Goal: Task Accomplishment & Management: Use online tool/utility

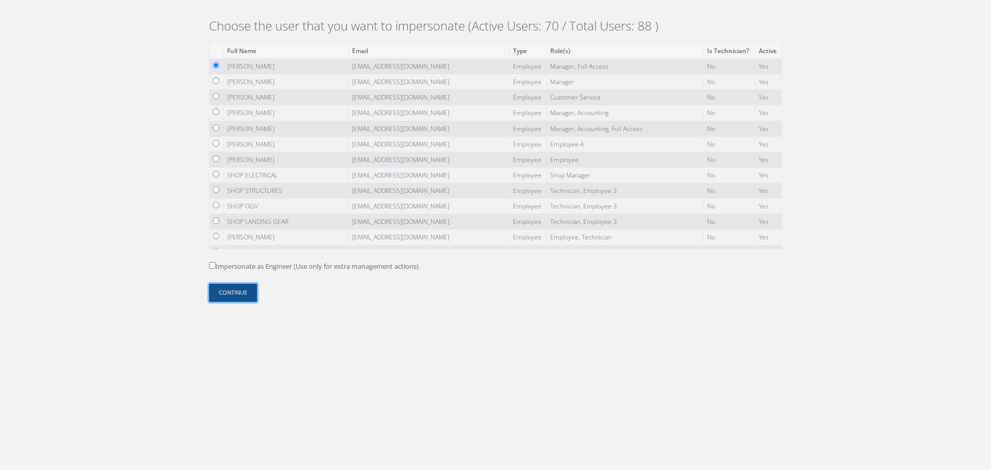
click at [242, 294] on button "Continue" at bounding box center [233, 293] width 48 height 18
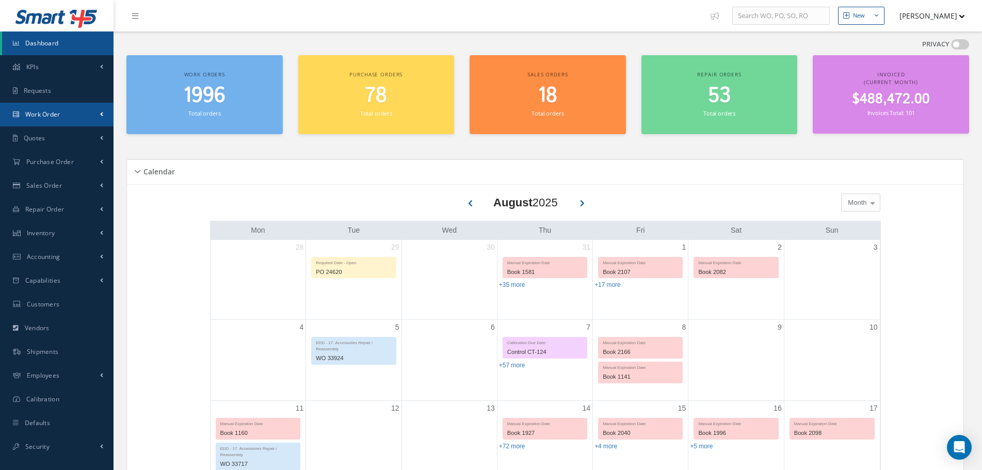
click at [59, 116] on span "Work Order" at bounding box center [42, 114] width 35 height 9
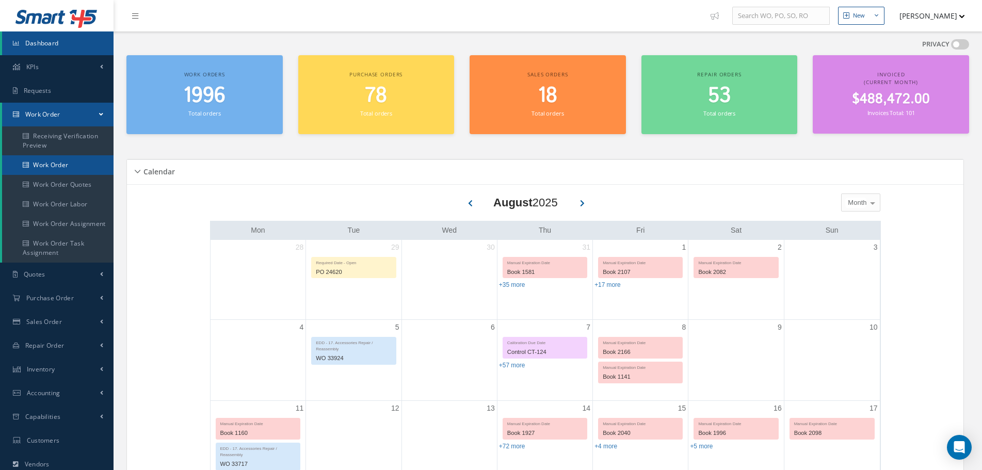
click at [63, 166] on link "Work Order" at bounding box center [57, 165] width 111 height 20
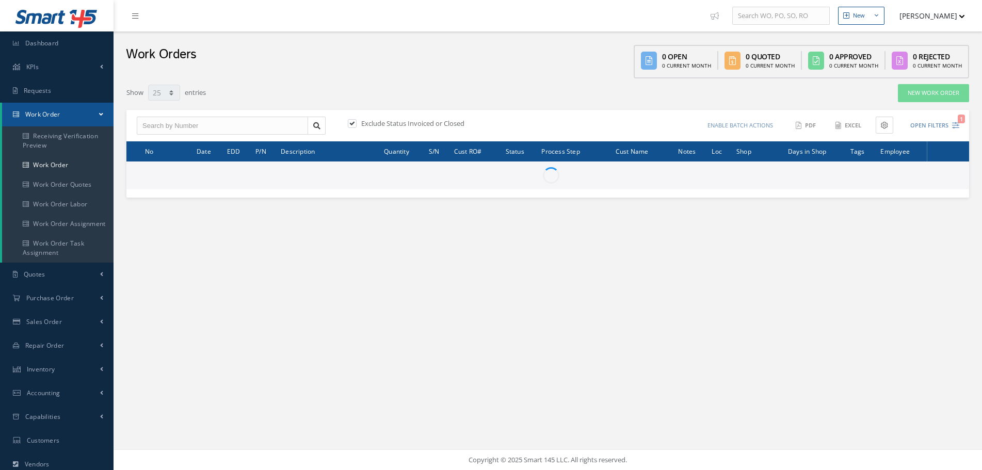
select select "25"
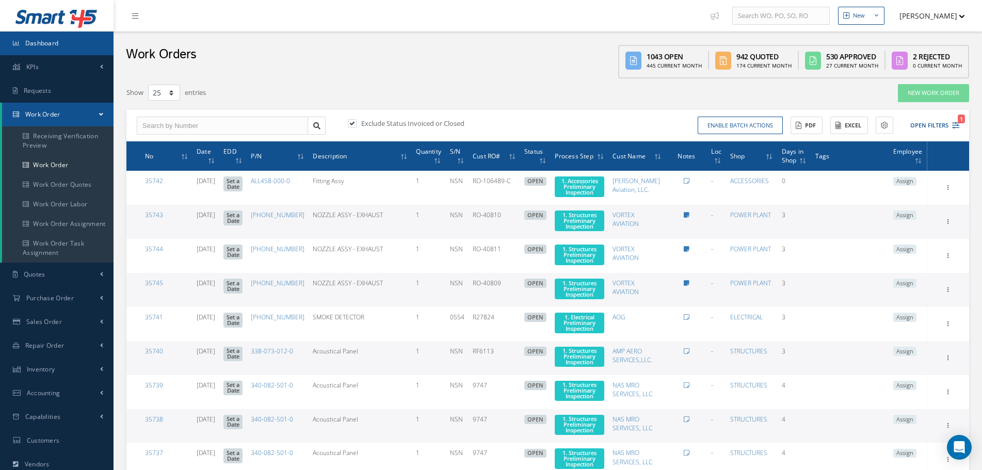
click at [68, 46] on link "Dashboard" at bounding box center [57, 43] width 114 height 24
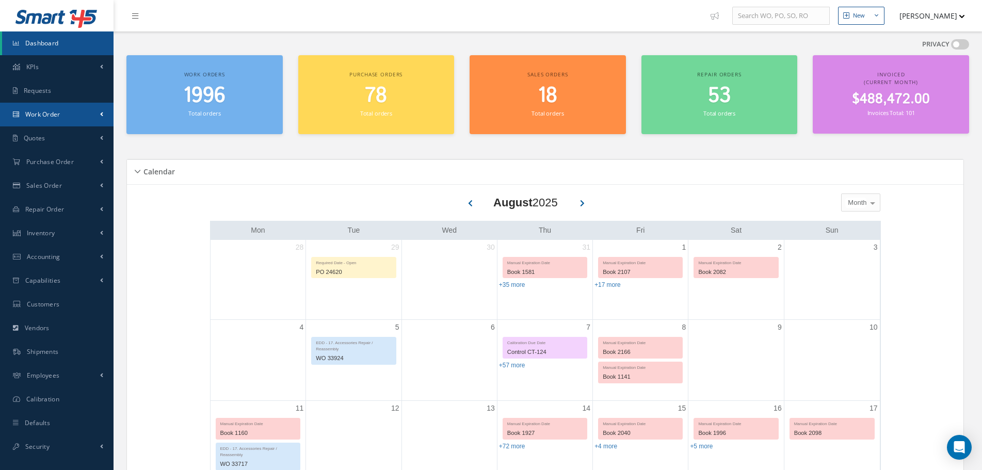
click at [52, 111] on span "Work Order" at bounding box center [42, 114] width 35 height 9
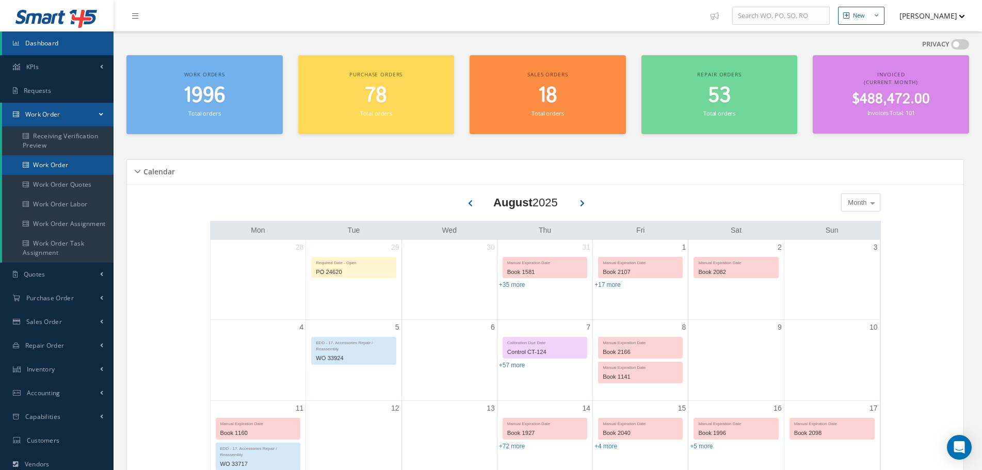
click at [60, 159] on link "Work Order" at bounding box center [57, 165] width 111 height 20
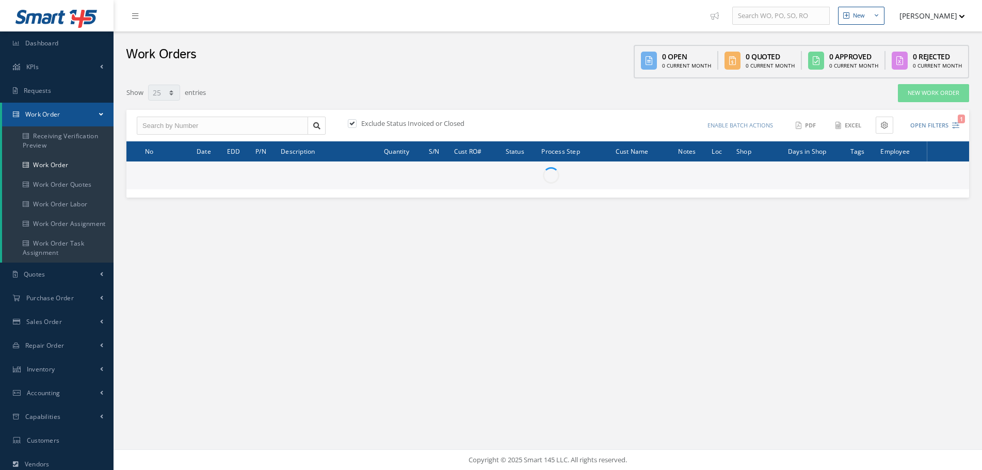
select select "25"
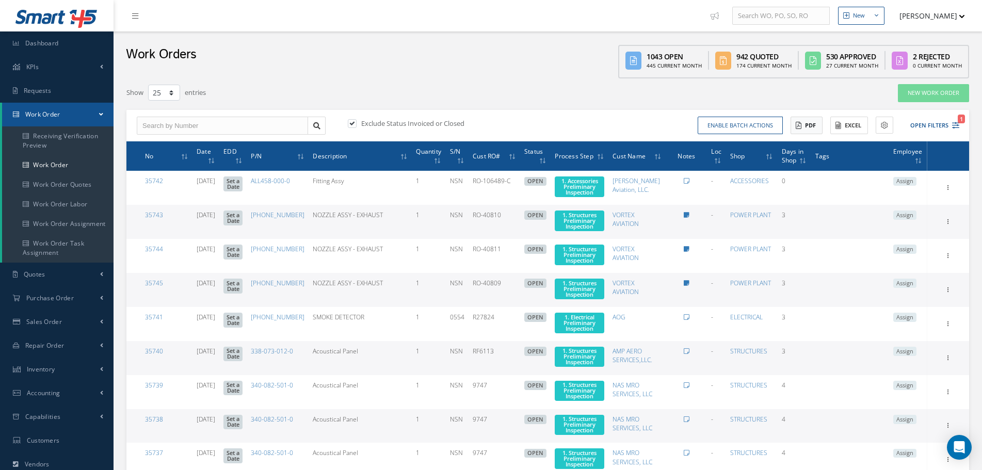
type input "All Work Request"
type input "All Work Performed"
type input "All Status"
type input "WO Part Status"
click at [944, 131] on button "Open Filters 1" at bounding box center [930, 125] width 58 height 17
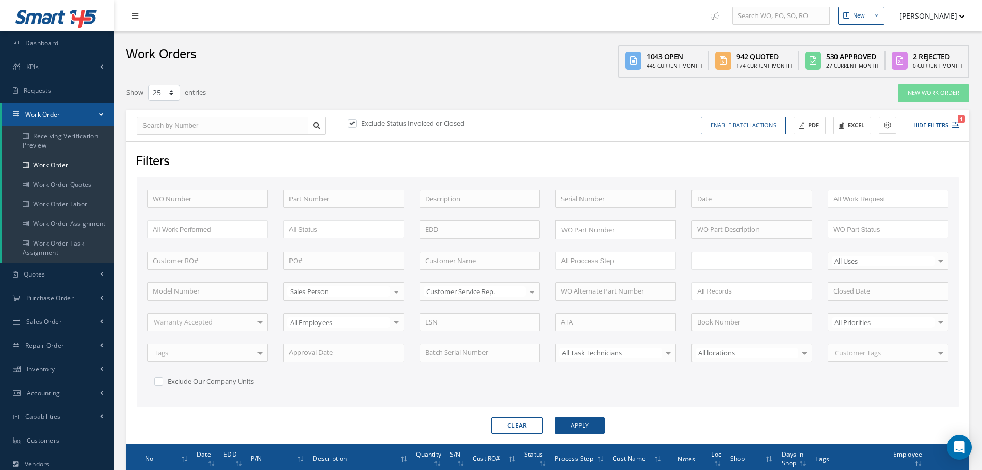
click at [750, 254] on ul at bounding box center [752, 261] width 121 height 18
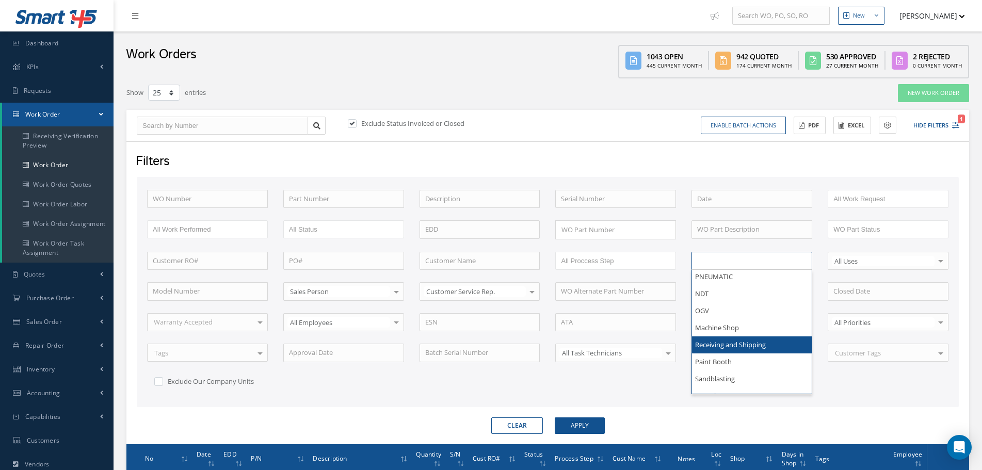
scroll to position [153, 0]
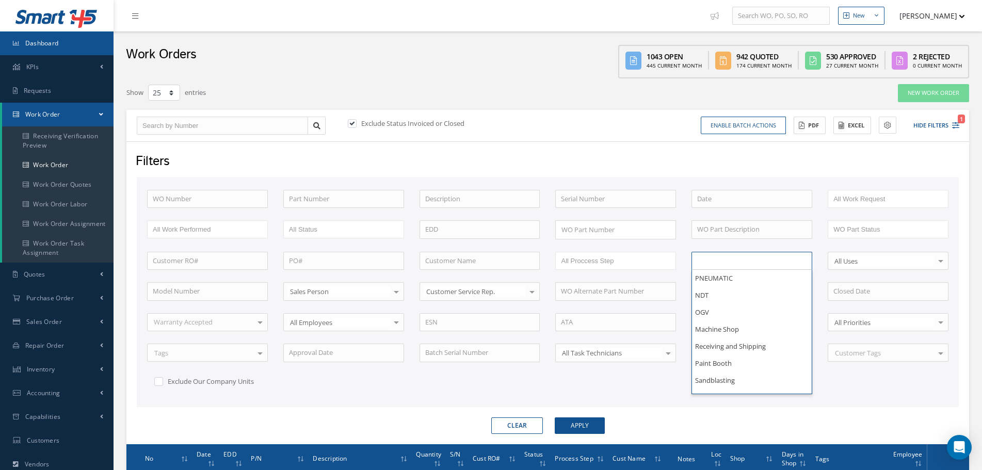
type input "All Shops"
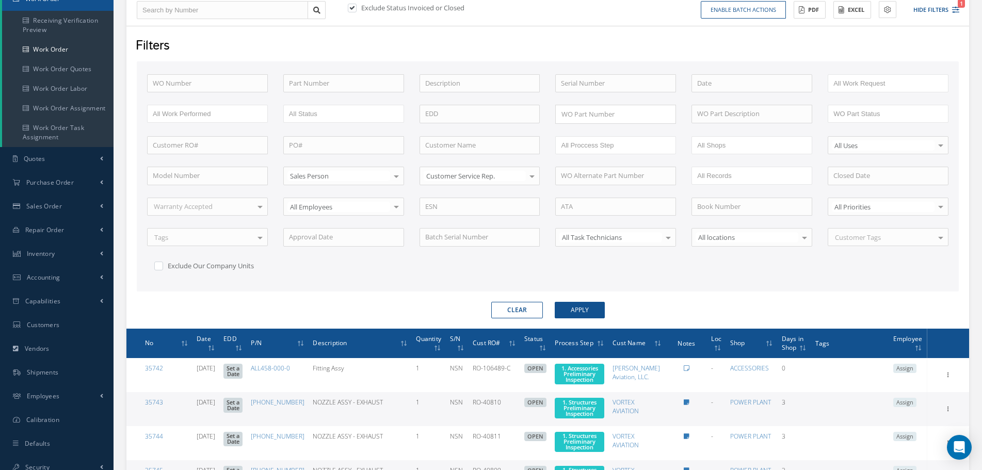
scroll to position [0, 0]
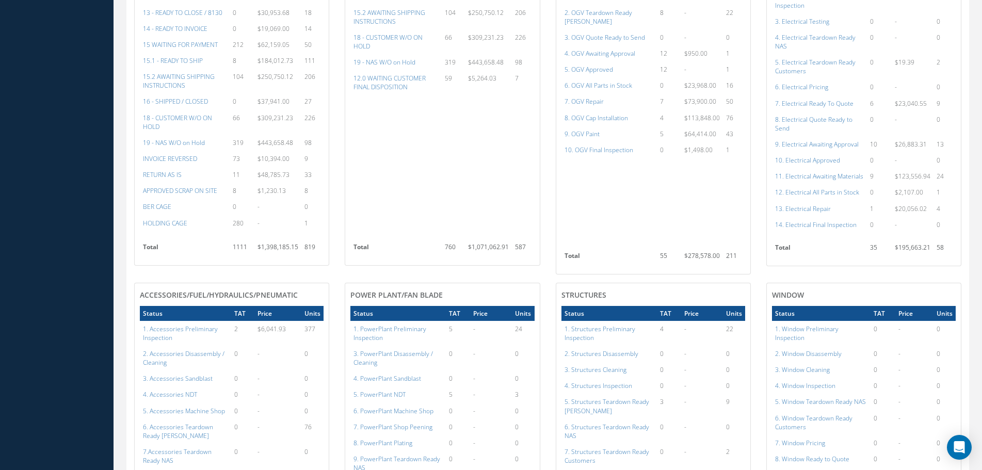
scroll to position [877, 0]
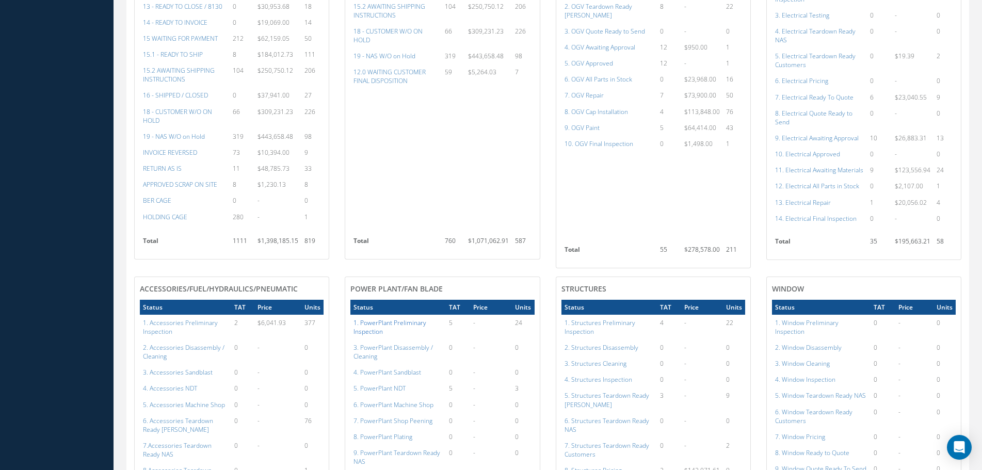
click at [376, 318] on a=120&excludeInternalCustomer=false&excludeInvoicedOrClosed=true&shop_id=15&filtersHidded"] "1. PowerPlant Preliminary Inspection" at bounding box center [390, 327] width 73 height 18
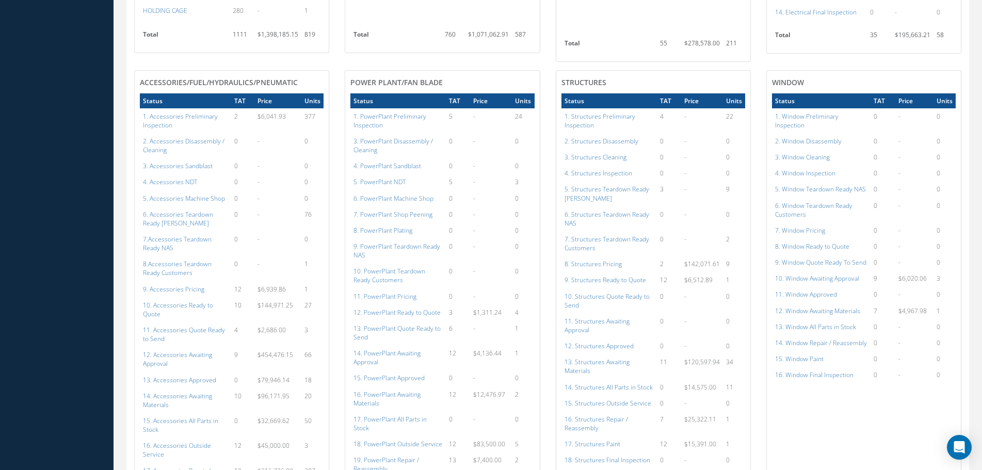
scroll to position [1136, 0]
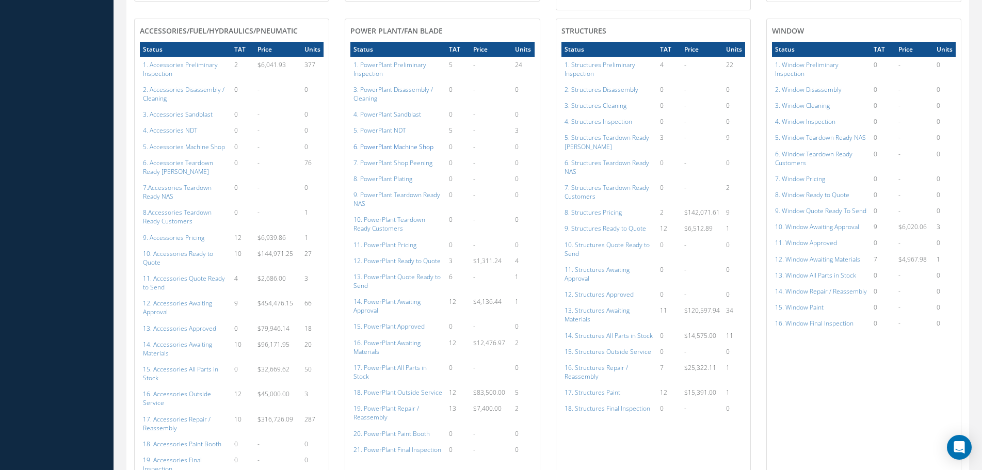
click at [370, 142] on a=125&excludeInternalCustomer=false&excludeInvoicedOrClosed=true&shop_id=15&filtersHidded"] "6. PowerPlant Machine Shop" at bounding box center [394, 146] width 80 height 9
click at [395, 257] on a=131&excludeInternalCustomer=false&excludeInvoicedOrClosed=true&shop_id=15&filtersHidded"] "12. PowerPlant Ready to Quote" at bounding box center [397, 261] width 87 height 9
click at [391, 126] on a=124&excludeInternalCustomer=false&excludeInvoicedOrClosed=true&shop_id=15&filtersHidded"] "5. PowerPlant NDT" at bounding box center [380, 130] width 52 height 9
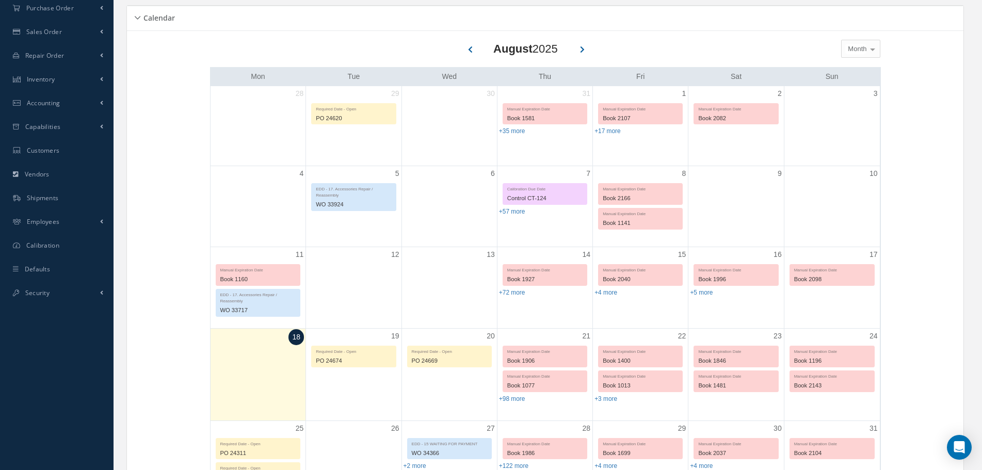
scroll to position [0, 0]
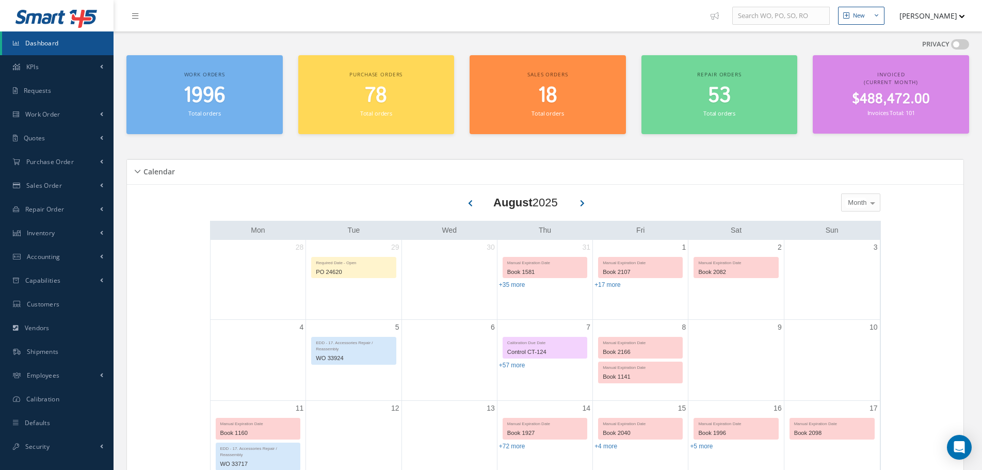
click at [971, 6] on ul "New New Work Order New Purchase Order New Customer Quote New Sales Order New Re…" at bounding box center [848, 15] width 284 height 31
click at [968, 14] on li "NESTOR CAMACHO Administration Clear Cache Show Tips My Profile Impersonate User…" at bounding box center [929, 16] width 79 height 20
click at [960, 16] on button "[PERSON_NAME]" at bounding box center [927, 16] width 75 height 20
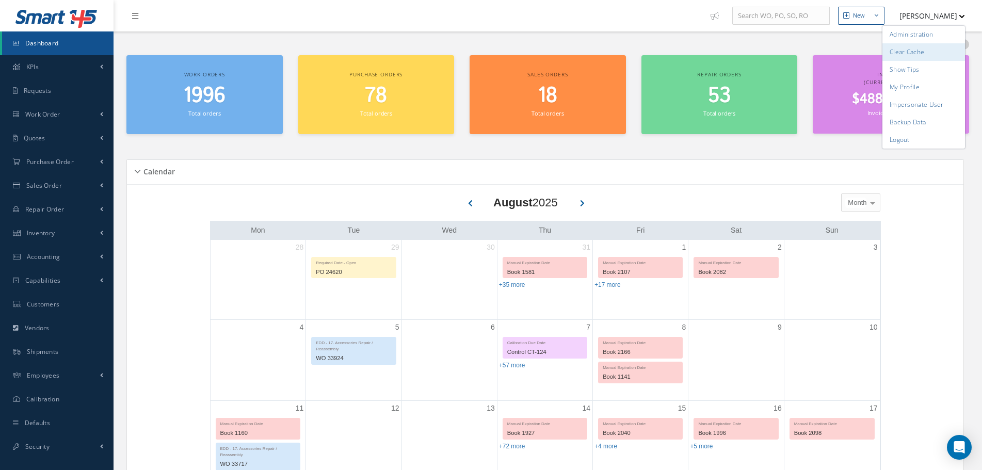
click at [927, 51] on link "Clear Cache" at bounding box center [924, 52] width 83 height 18
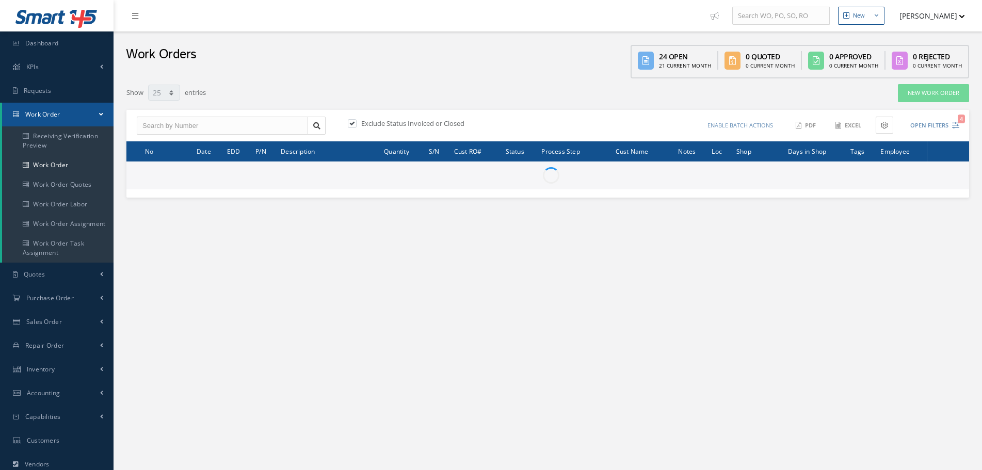
select select "25"
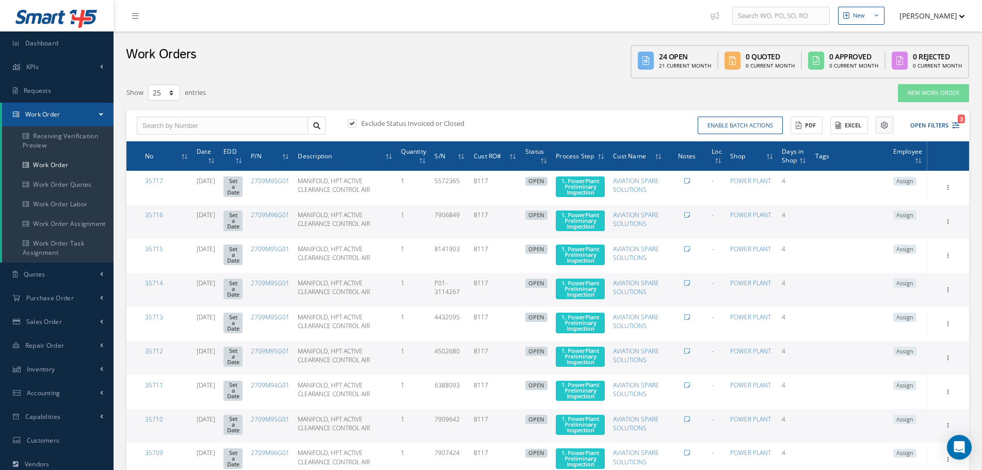
click at [887, 127] on icon at bounding box center [884, 125] width 7 height 7
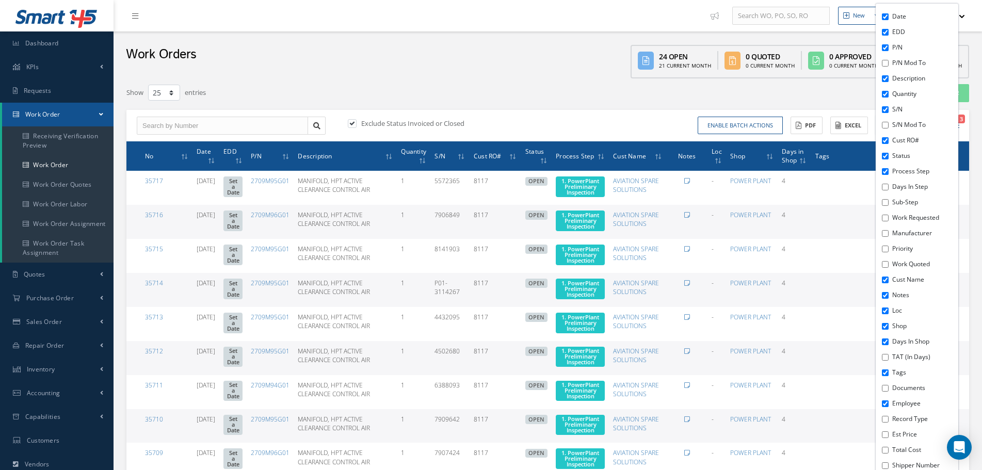
scroll to position [52, 0]
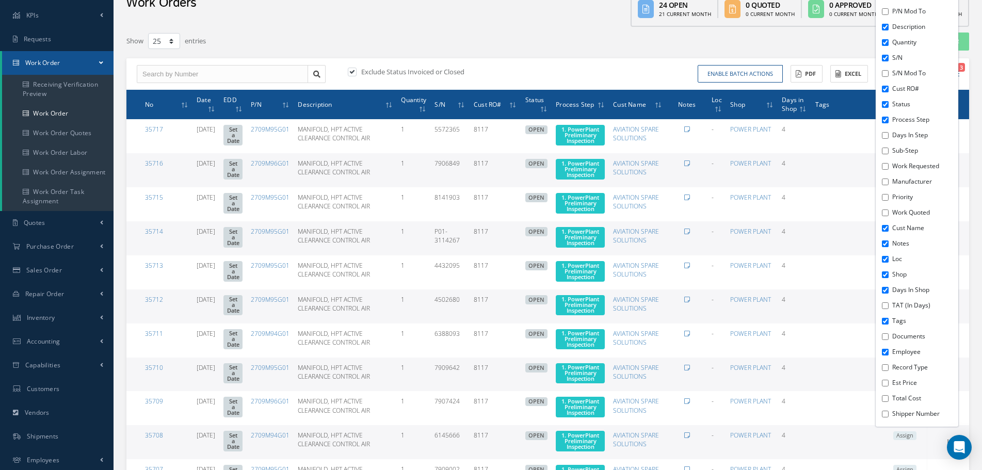
click at [913, 364] on label "Record Type" at bounding box center [923, 367] width 63 height 9
click at [889, 364] on input "Record Type" at bounding box center [885, 367] width 7 height 7
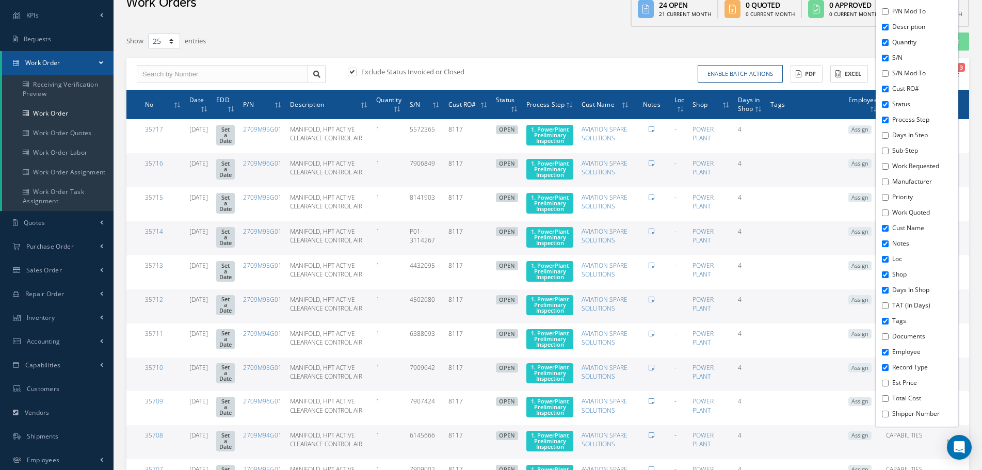
click at [645, 47] on div "New Work Order" at bounding box center [798, 41] width 358 height 19
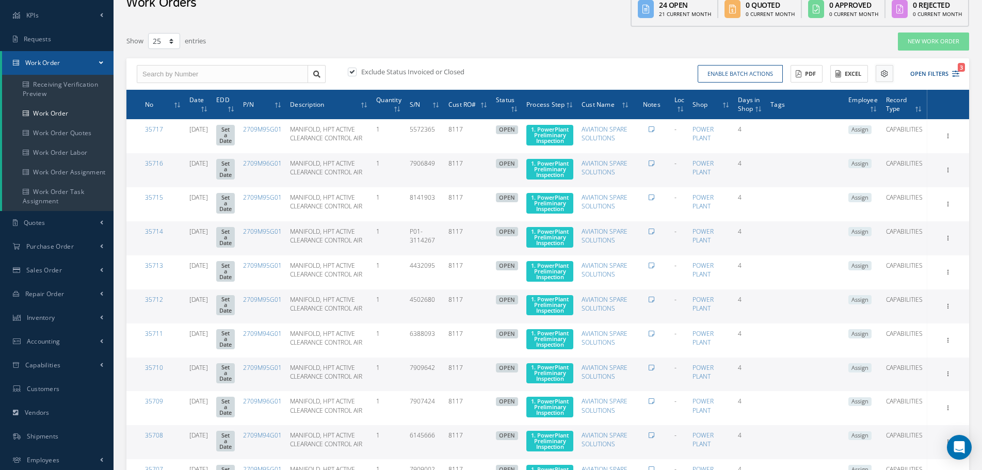
click at [882, 72] on icon at bounding box center [884, 73] width 7 height 7
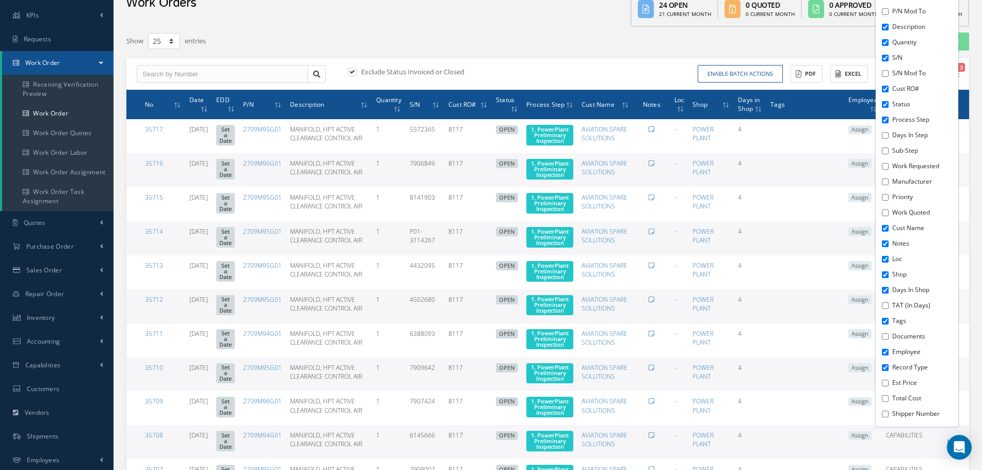
click at [908, 366] on label "Record Type" at bounding box center [923, 367] width 63 height 9
click at [889, 366] on input "Record Type" at bounding box center [885, 367] width 7 height 7
checkbox input "false"
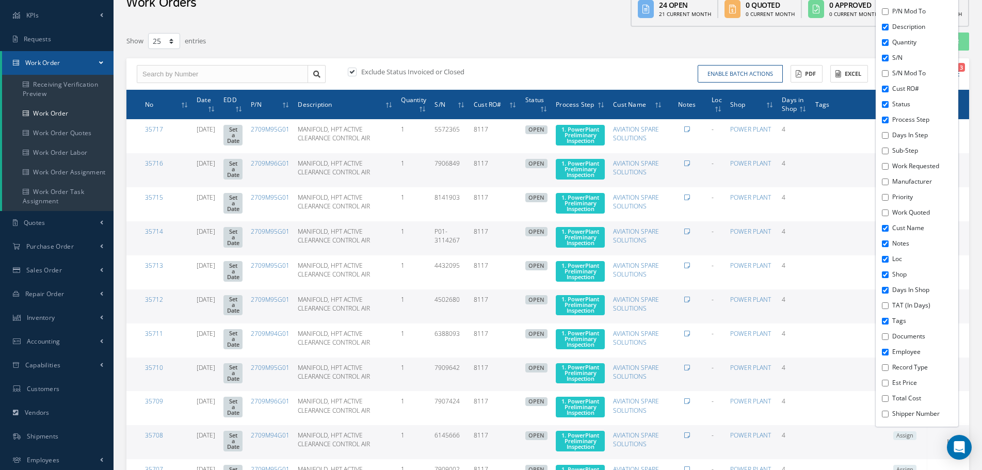
click at [650, 68] on div "Enable batch actions Update Work Orders Close Work Orders ACTIONS Receive Payme…" at bounding box center [755, 74] width 415 height 18
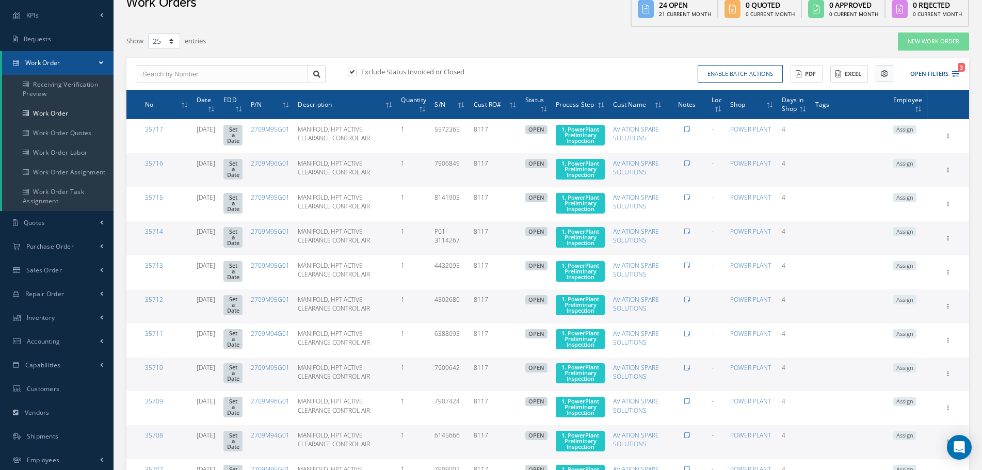
click at [882, 71] on icon at bounding box center [884, 73] width 7 height 7
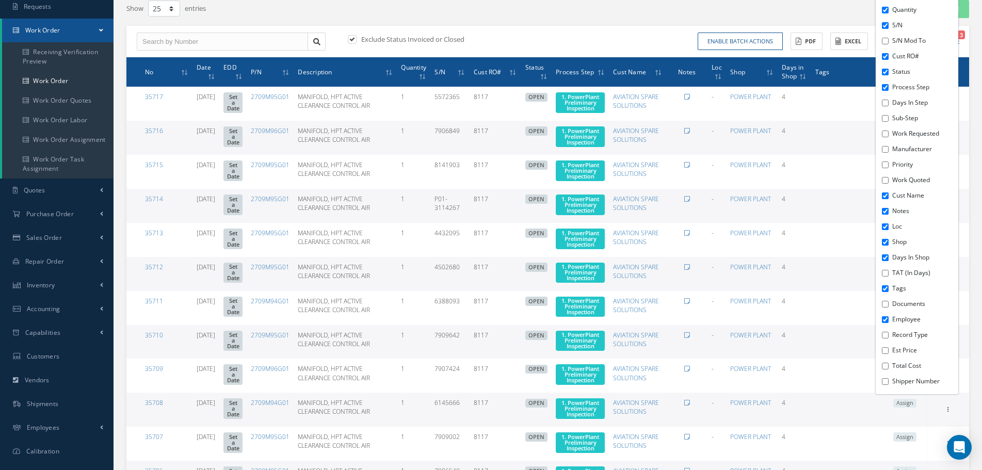
scroll to position [0, 0]
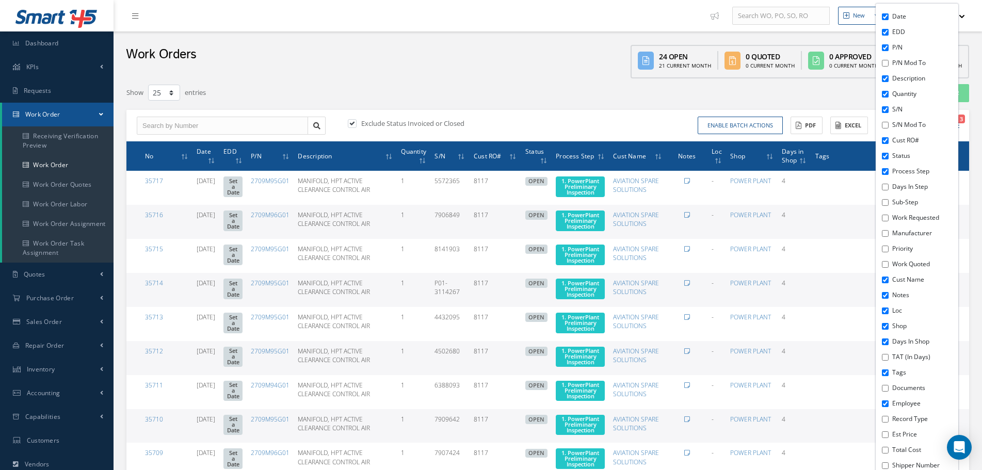
click at [657, 138] on div "Exclude Status Invoiced or Closed Enable batch actions Update Work Orders Close…" at bounding box center [547, 126] width 843 height 32
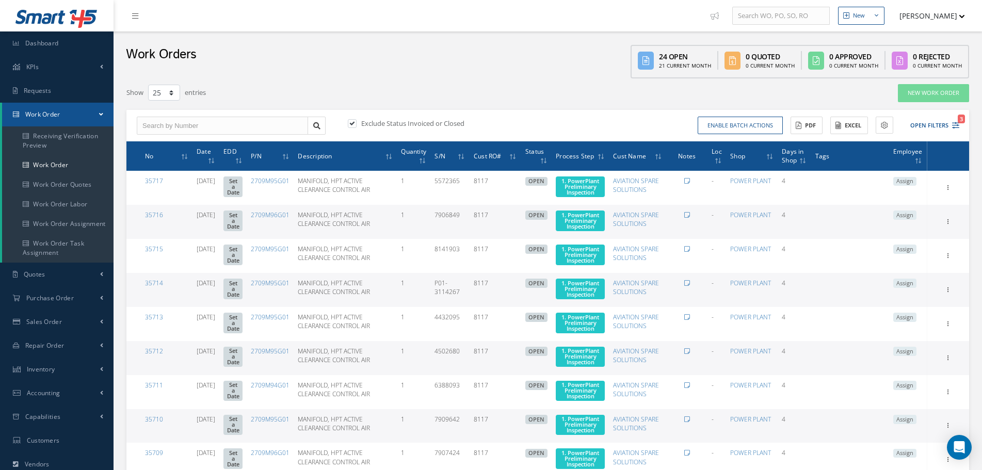
click at [357, 124] on label at bounding box center [357, 123] width 3 height 9
click at [355, 124] on input "checkbox" at bounding box center [351, 124] width 7 height 7
checkbox input "false"
click at [955, 123] on icon "2" at bounding box center [955, 125] width 7 height 7
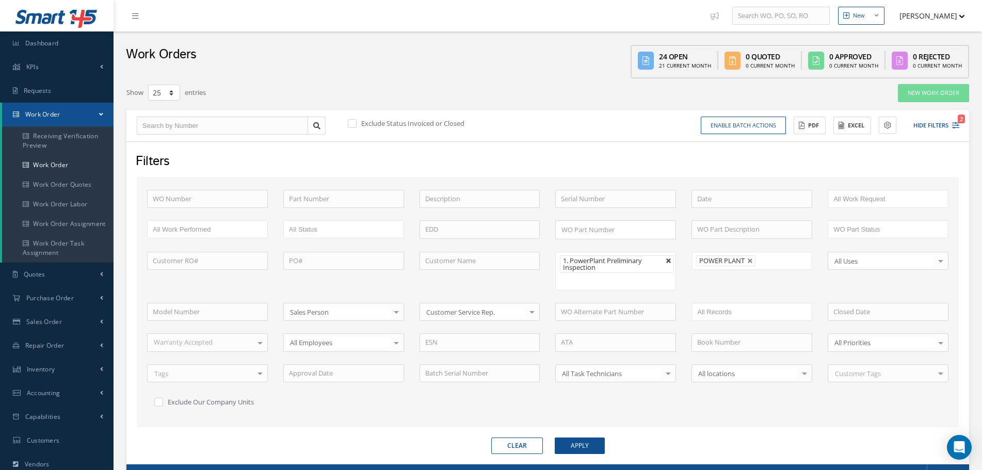
click at [669, 262] on link at bounding box center [669, 261] width 6 height 6
type input "All Proccess Step"
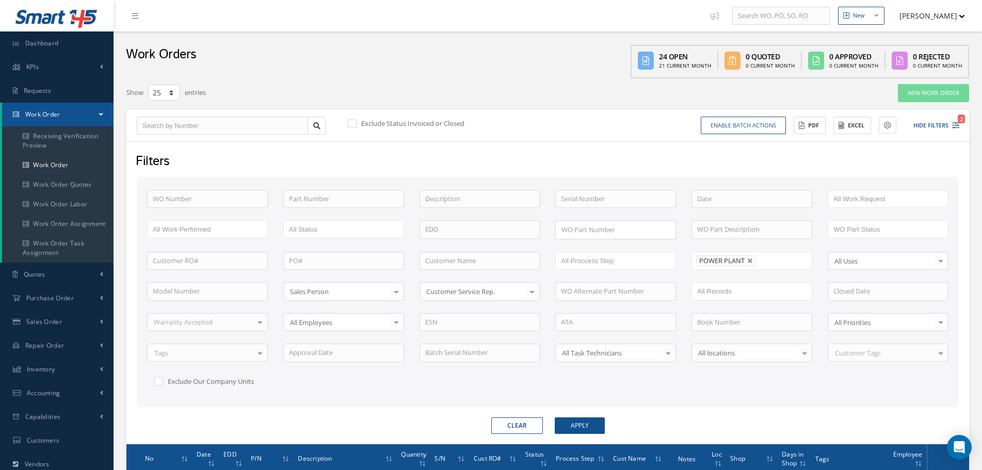
click at [749, 260] on link at bounding box center [750, 261] width 6 height 6
type input "All Shops"
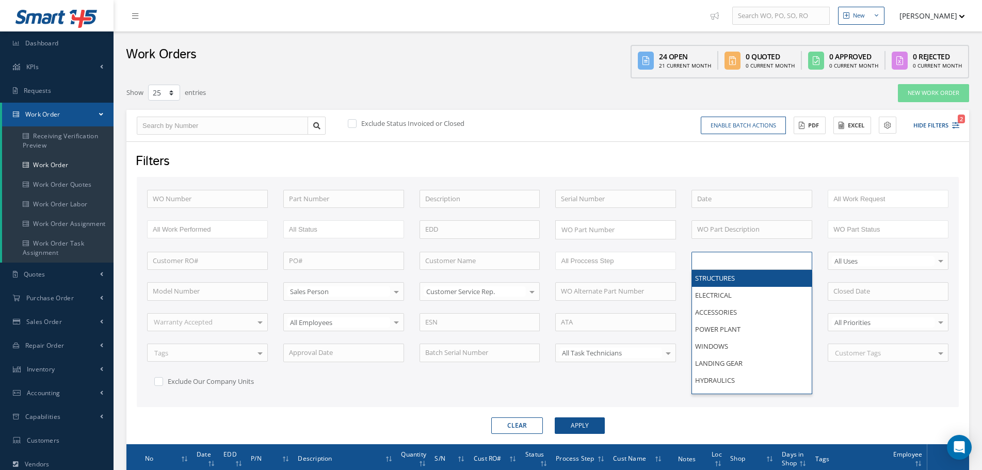
click at [749, 260] on ul at bounding box center [752, 261] width 121 height 18
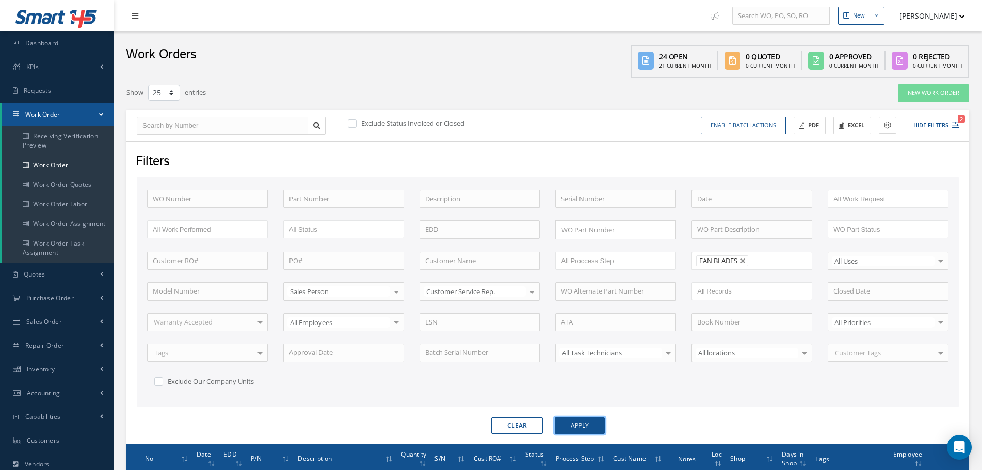
click at [586, 425] on button "Apply" at bounding box center [580, 426] width 50 height 17
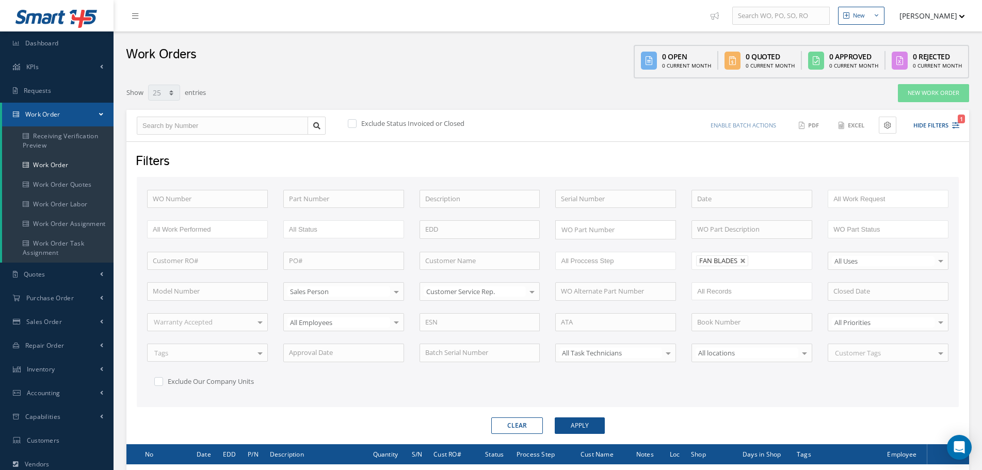
click at [772, 266] on ul "FAN BLADES" at bounding box center [752, 261] width 121 height 18
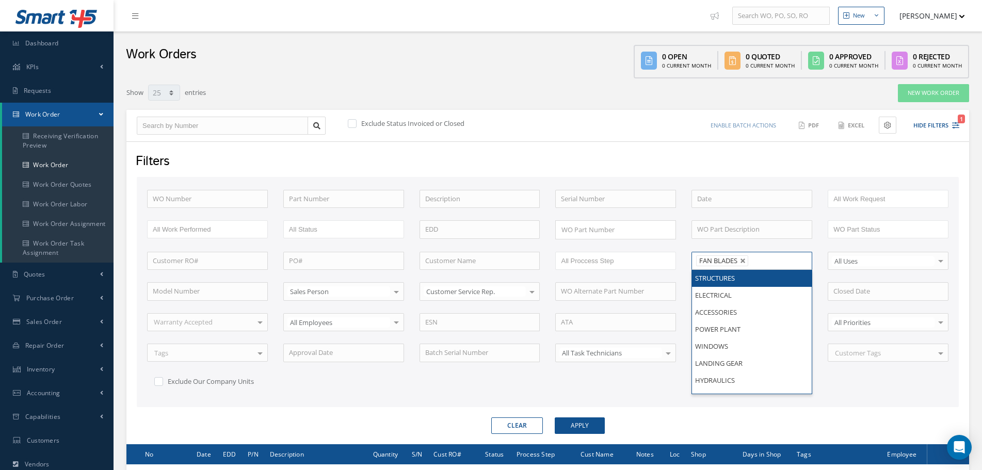
click at [747, 265] on li "FAN BLADES" at bounding box center [722, 261] width 52 height 11
click at [746, 264] on li "FAN BLADES" at bounding box center [722, 261] width 52 height 11
click at [745, 262] on link at bounding box center [743, 261] width 6 height 6
type input "b"
type input "f"
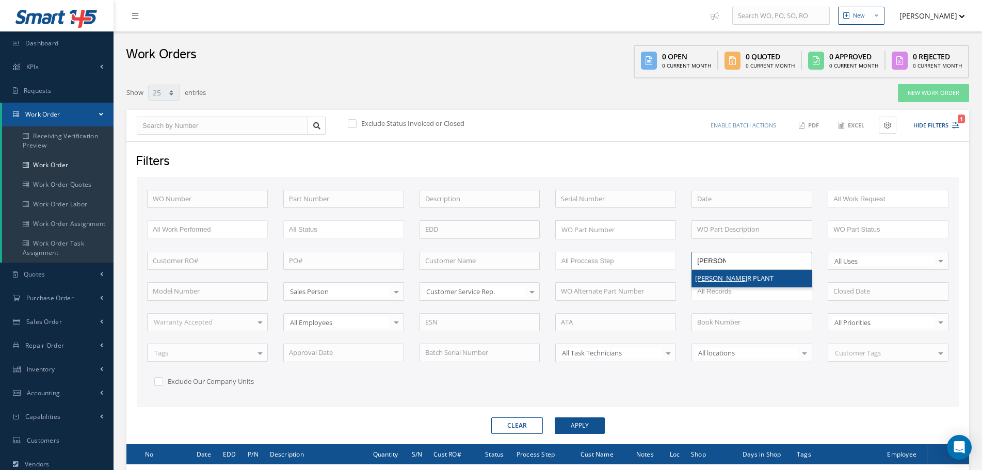
type input "powe"
click at [587, 422] on button "Apply" at bounding box center [580, 426] width 50 height 17
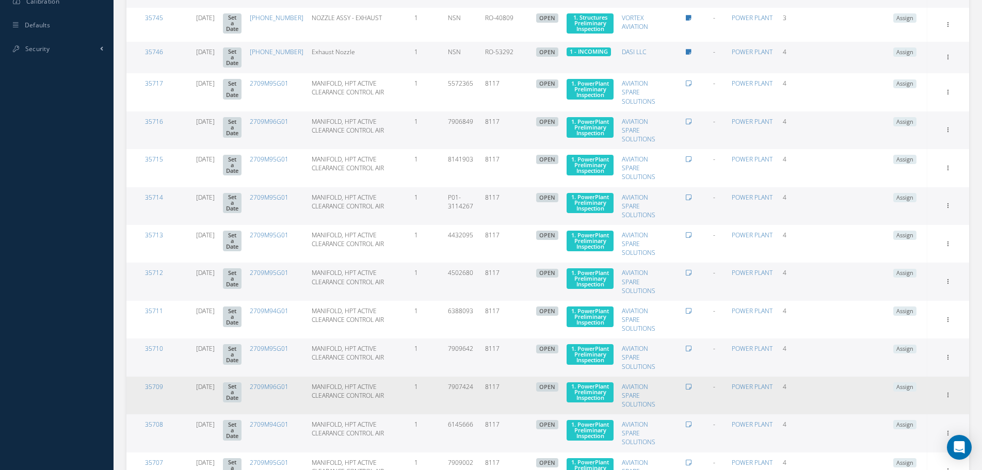
scroll to position [333, 0]
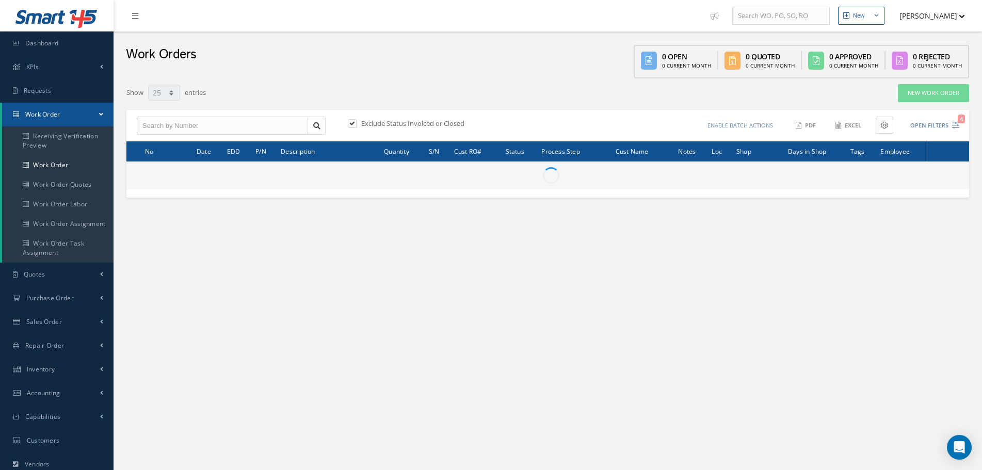
select select "25"
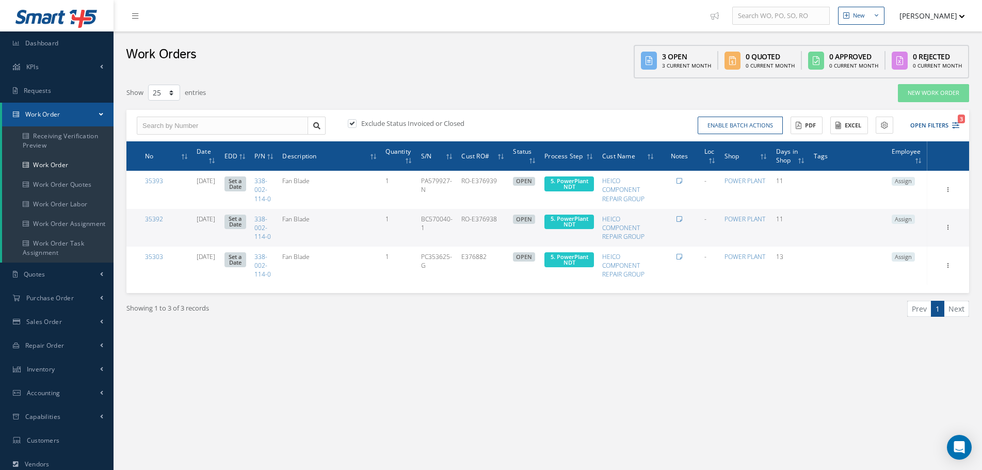
click at [940, 25] on button "[PERSON_NAME]" at bounding box center [927, 16] width 75 height 20
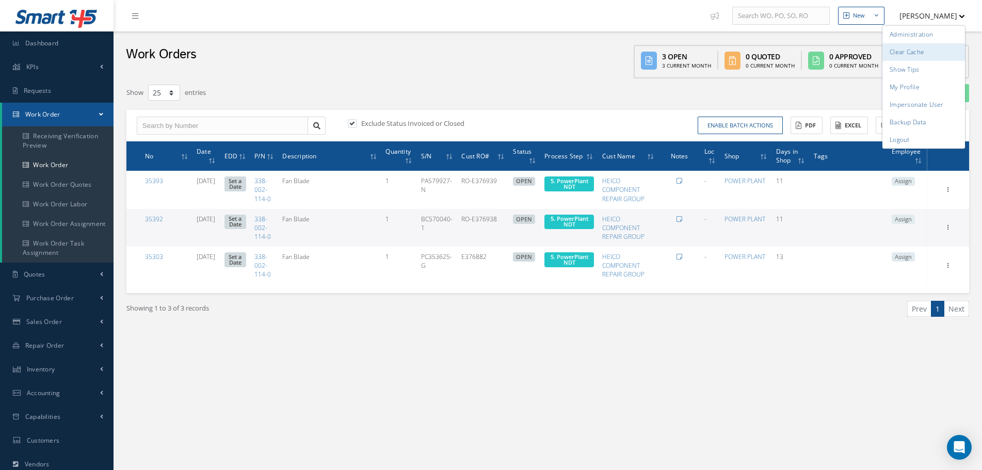
click at [927, 52] on link "Clear Cache" at bounding box center [924, 52] width 83 height 18
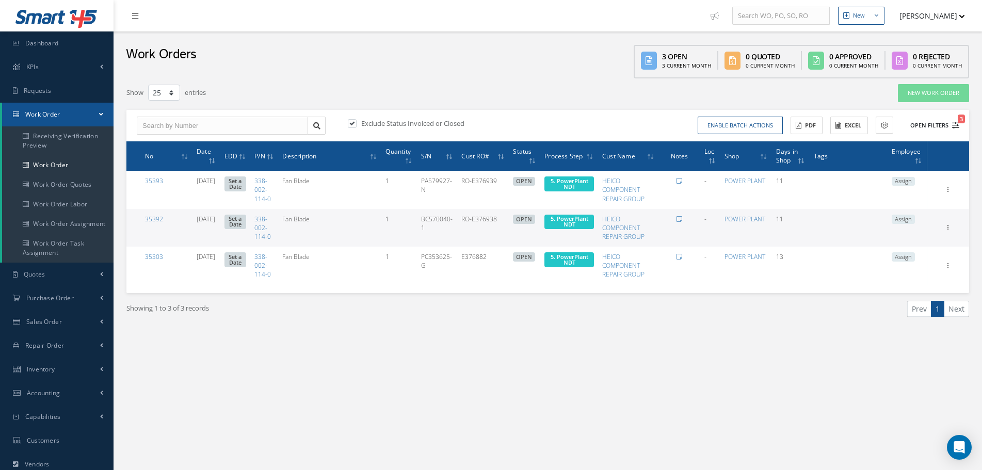
click at [952, 132] on button "Open Filters 3" at bounding box center [930, 125] width 58 height 17
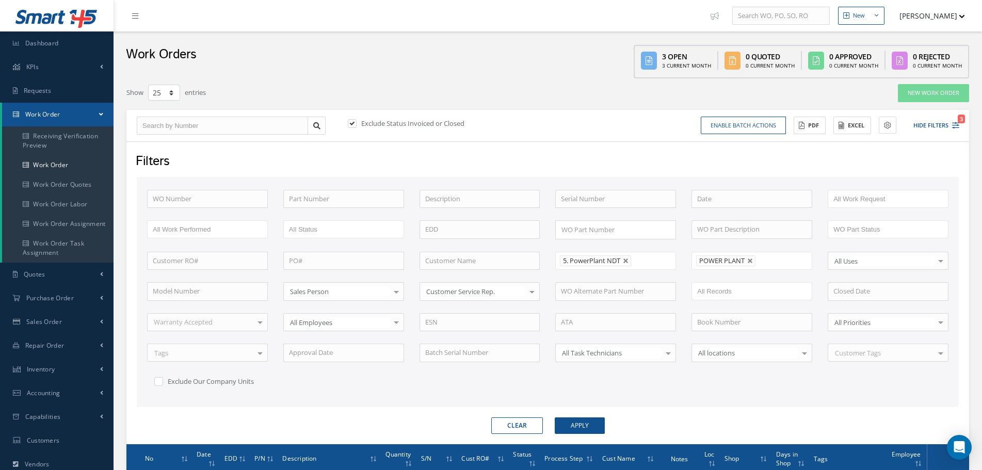
click at [620, 263] on span "5. PowerPlant NDT" at bounding box center [591, 260] width 57 height 9
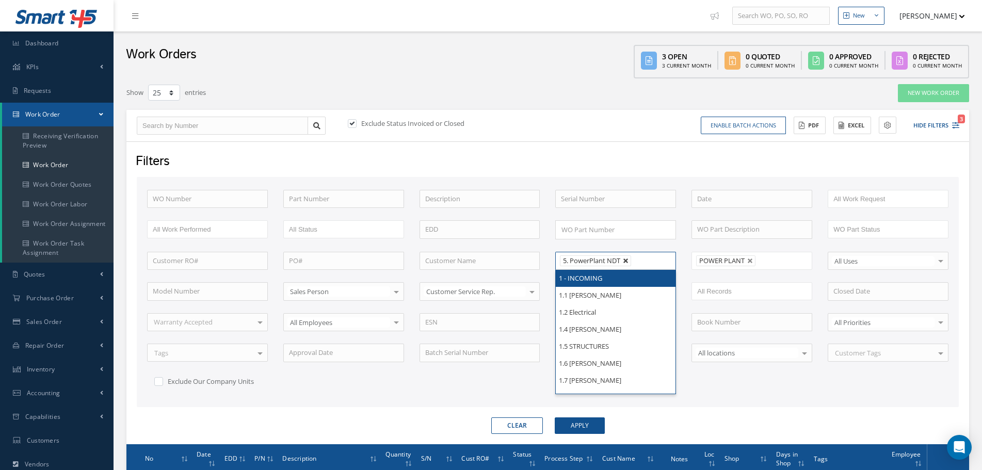
click at [627, 262] on link at bounding box center [626, 261] width 6 height 6
type input "All Proccess Step"
click at [570, 425] on button "Apply" at bounding box center [580, 426] width 50 height 17
